Goal: Information Seeking & Learning: Find specific fact

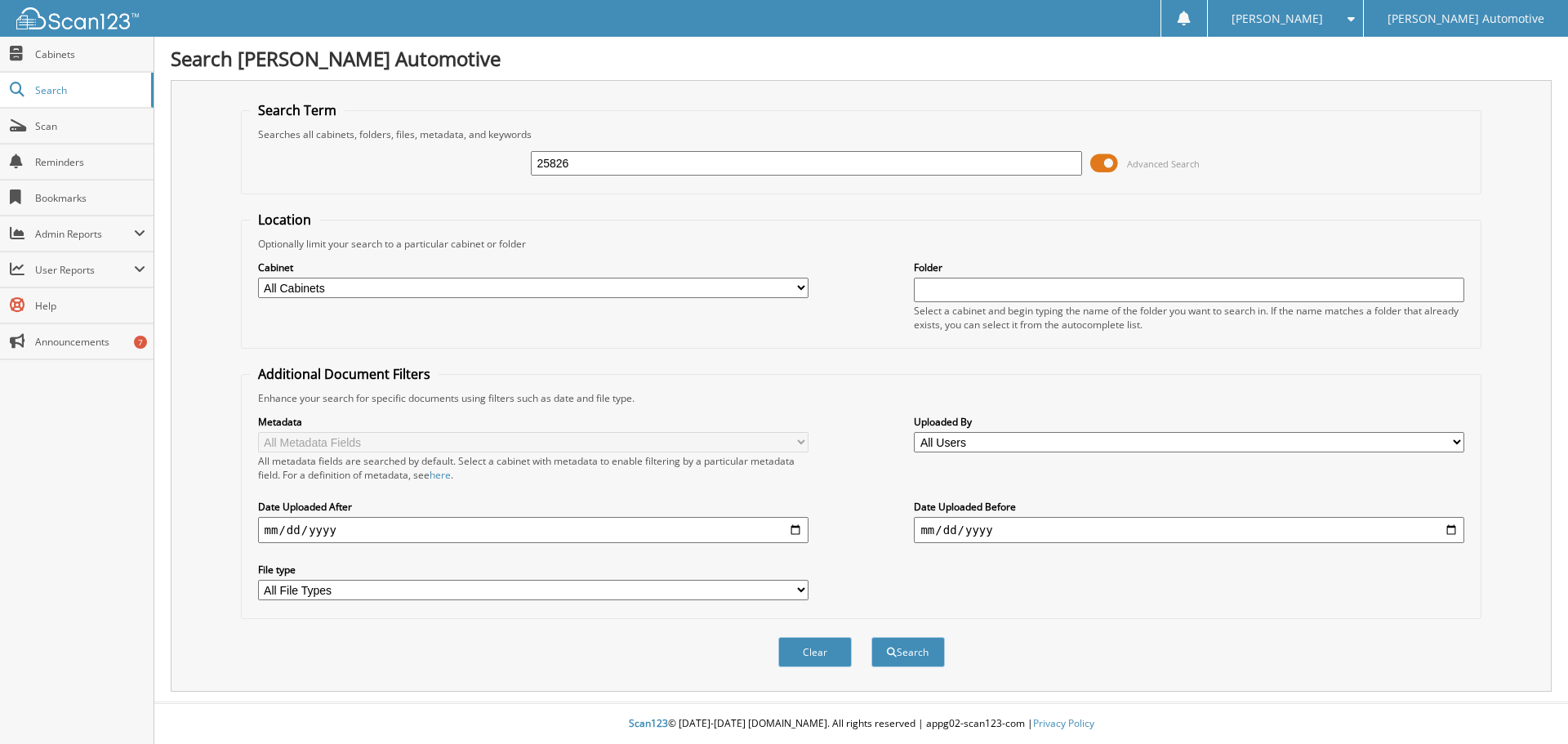
type input "25826"
click at [872, 637] on button "Search" at bounding box center [909, 652] width 74 height 31
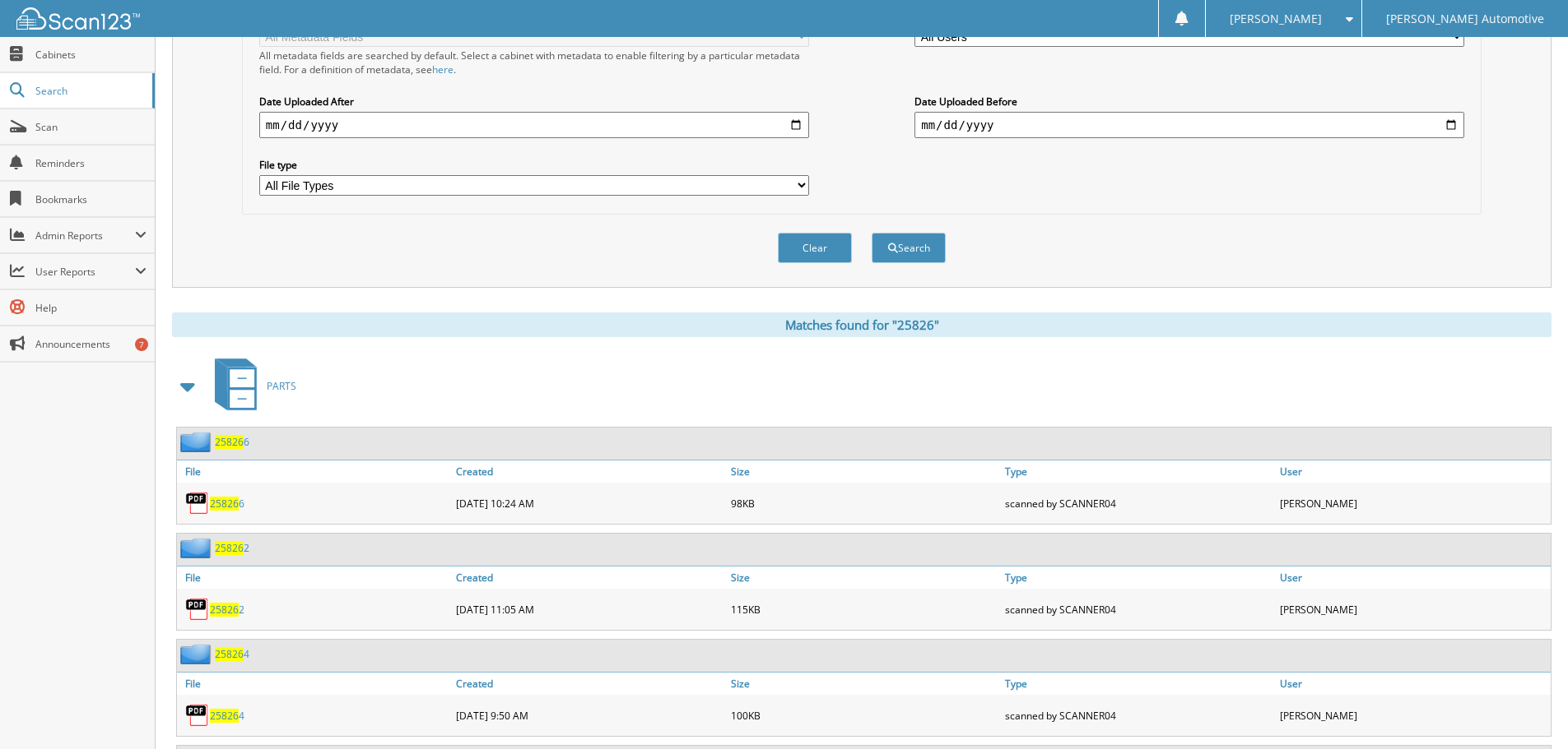
scroll to position [493, 0]
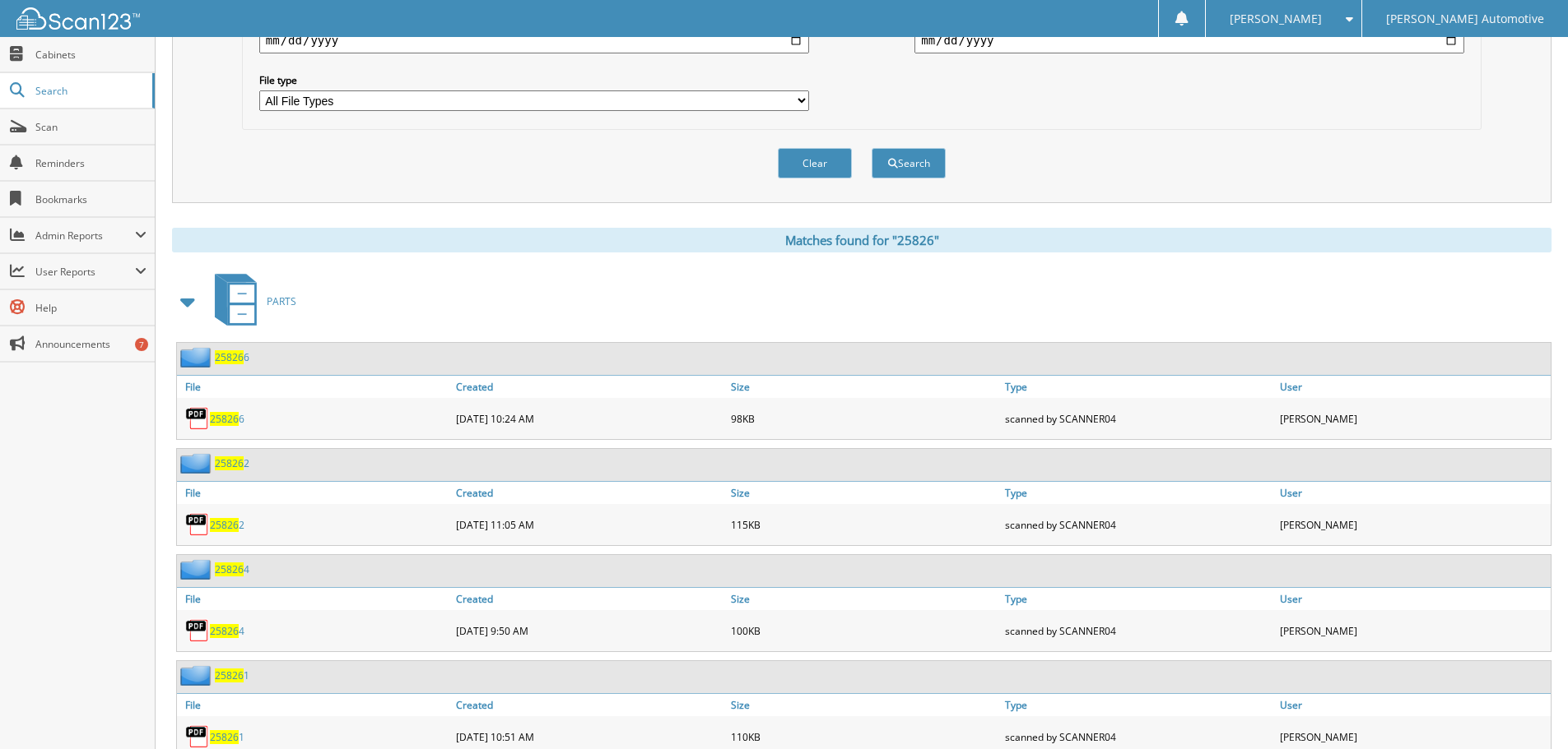
click at [180, 309] on span at bounding box center [188, 302] width 23 height 30
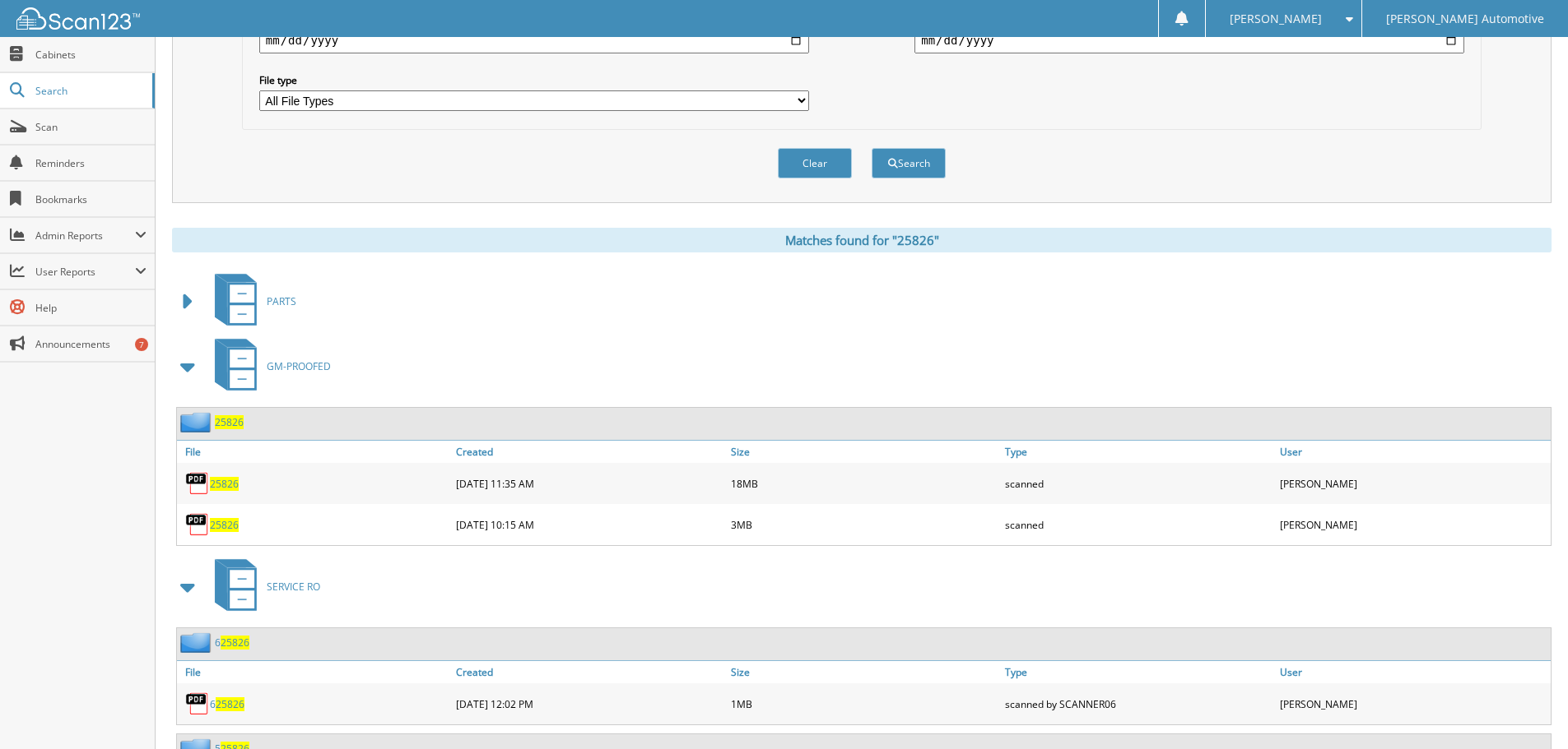
click at [225, 522] on span "25826" at bounding box center [224, 525] width 29 height 14
